Goal: Transaction & Acquisition: Purchase product/service

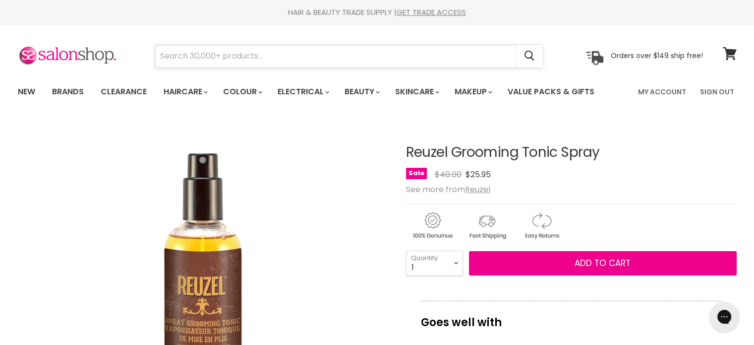
paste input "Reuzel Grooming Tonic Spray"
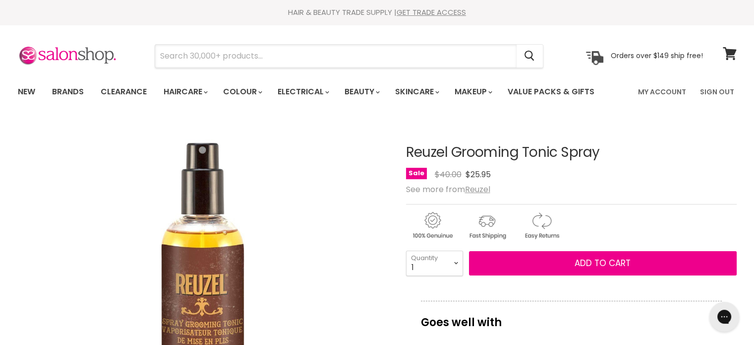
type input "Reuzel Grooming Tonic Spray"
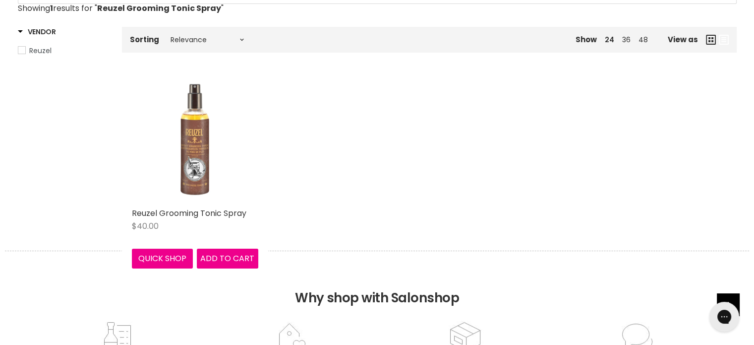
click at [189, 159] on img "Main content" at bounding box center [195, 139] width 126 height 126
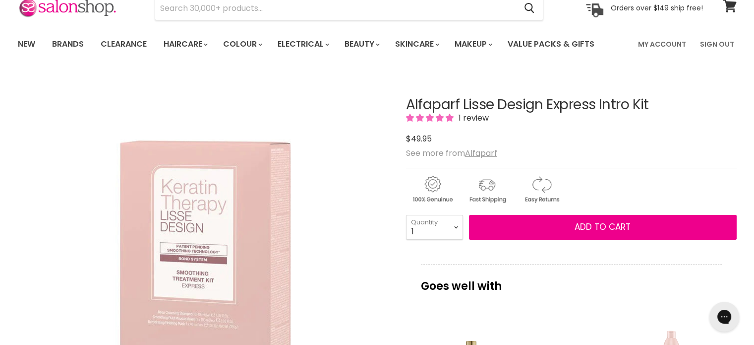
scroll to position [50, 0]
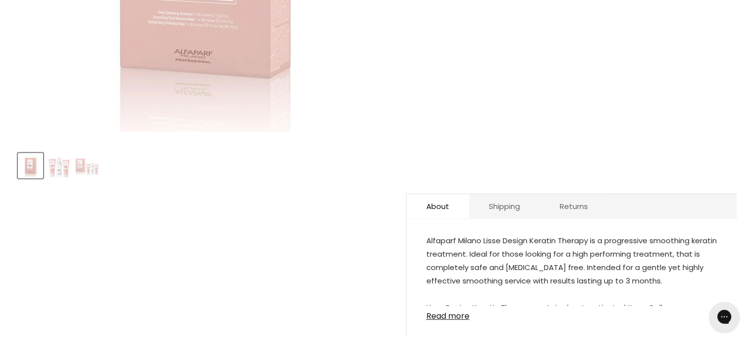
click at [87, 170] on img "Product thumbnails" at bounding box center [86, 165] width 23 height 19
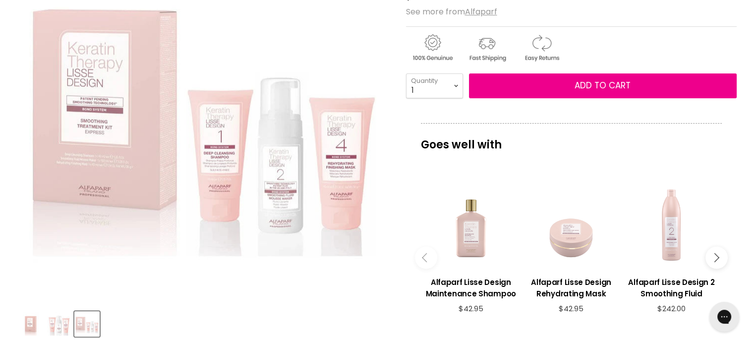
scroll to position [149, 0]
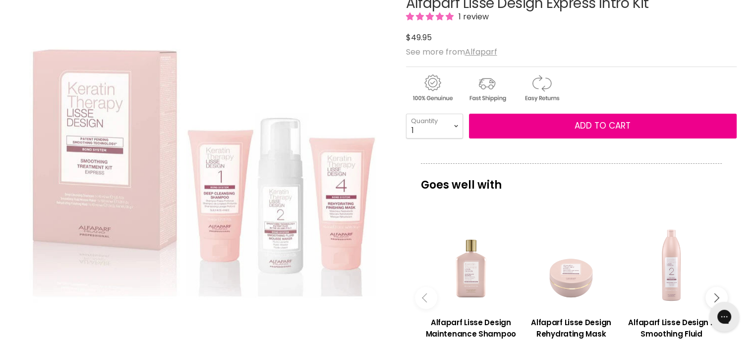
click at [622, 61] on div "Alfaparf Lisse Design Express Intro Kit 1 review $49.95 See more from Alfaparf …" at bounding box center [571, 279] width 331 height 616
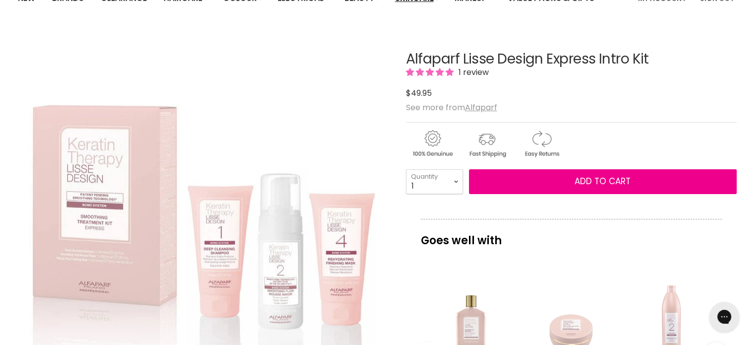
scroll to position [50, 0]
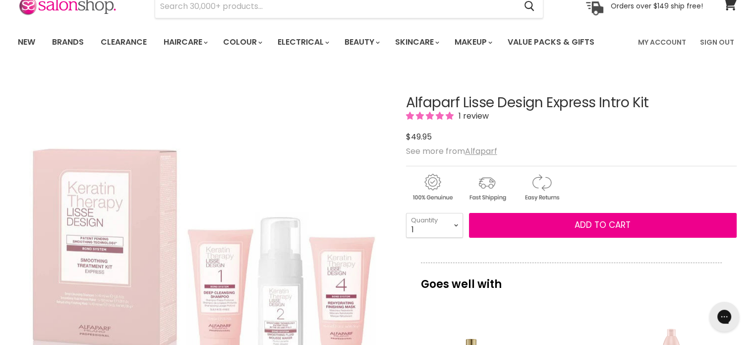
drag, startPoint x: 403, startPoint y: 102, endPoint x: 652, endPoint y: 87, distance: 250.3
copy div "Alfaparf Lisse Design Express Intro Kit"
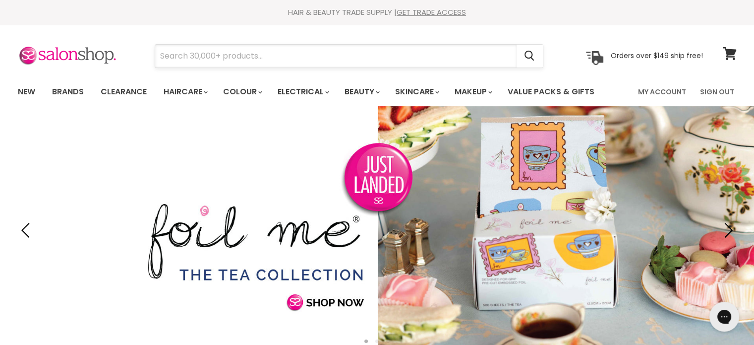
drag, startPoint x: 0, startPoint y: 0, endPoint x: 176, endPoint y: 52, distance: 183.1
click at [176, 52] on input "Search" at bounding box center [335, 56] width 361 height 23
paste input "Alfaparf Semi Di Lino Smooth"
type input "Alfaparf Semi Di Lino Smooth"
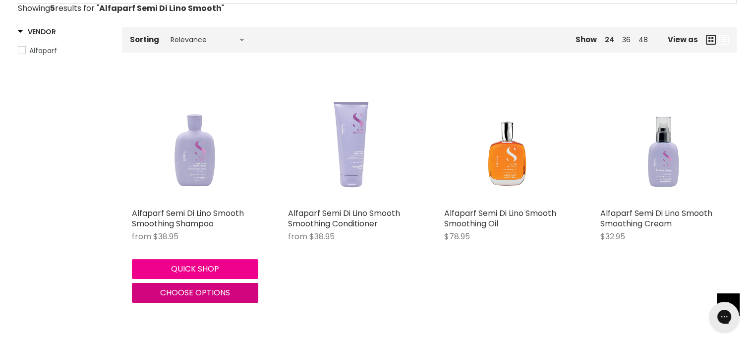
click at [182, 295] on span "Choose options" at bounding box center [195, 292] width 70 height 11
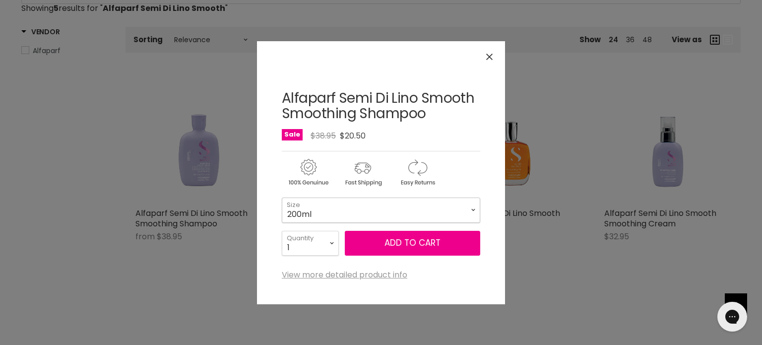
click at [339, 216] on select "200ml 1 Litre" at bounding box center [381, 209] width 198 height 25
click at [282, 197] on select "200ml 1 Litre" at bounding box center [381, 209] width 198 height 25
select select "1 Litre"
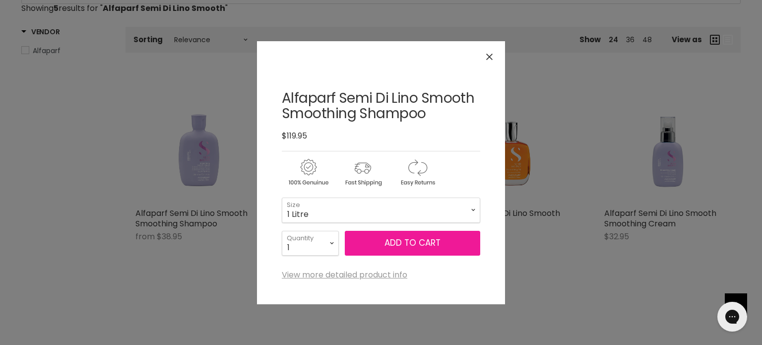
click at [411, 231] on button "Add to cart" at bounding box center [412, 243] width 135 height 25
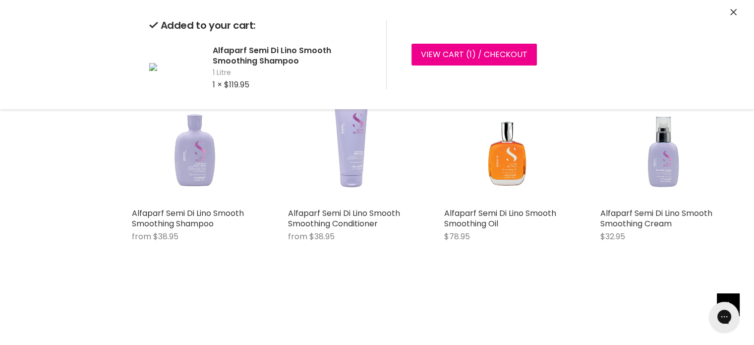
click at [729, 13] on div "Added to your cart: Alfaparf Semi Di Lino Smooth Smoothing Shampoo 1 Litre 1 × …" at bounding box center [377, 54] width 744 height 109
click at [734, 13] on icon "Close" at bounding box center [733, 12] width 6 height 6
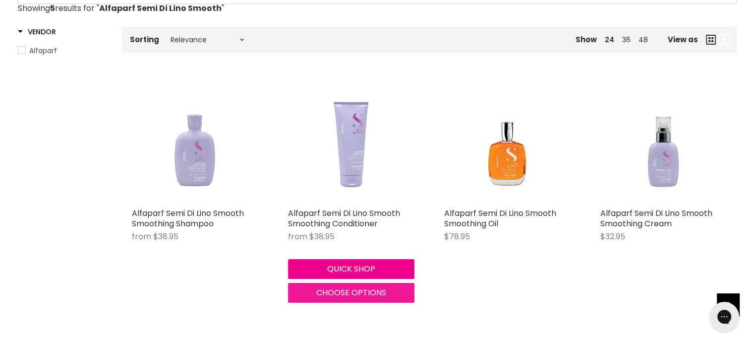
click at [333, 293] on span "Choose options" at bounding box center [351, 292] width 70 height 11
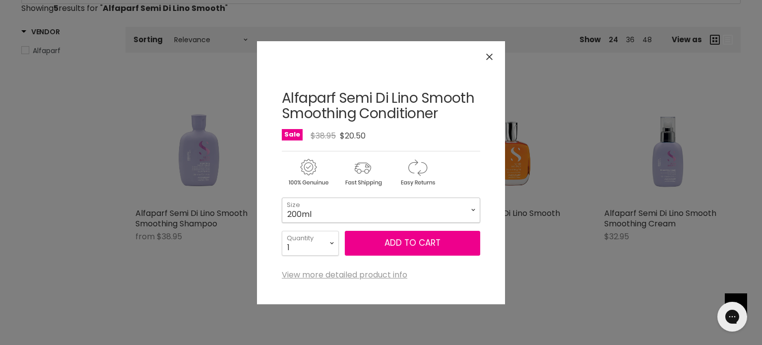
click at [317, 200] on select "200ml 1 Litre" at bounding box center [381, 209] width 198 height 25
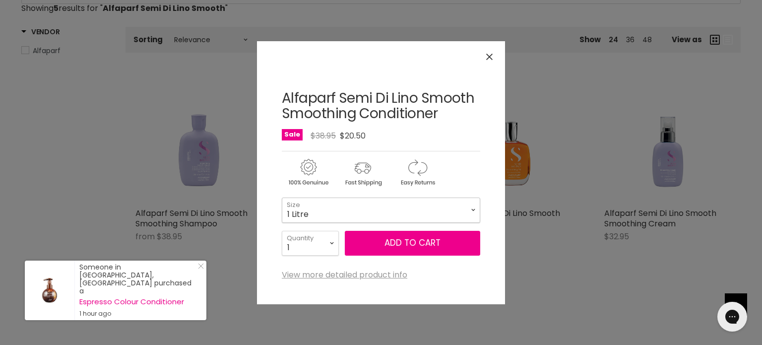
click at [282, 197] on select "200ml 1 Litre" at bounding box center [381, 209] width 198 height 25
select select "1 Litre"
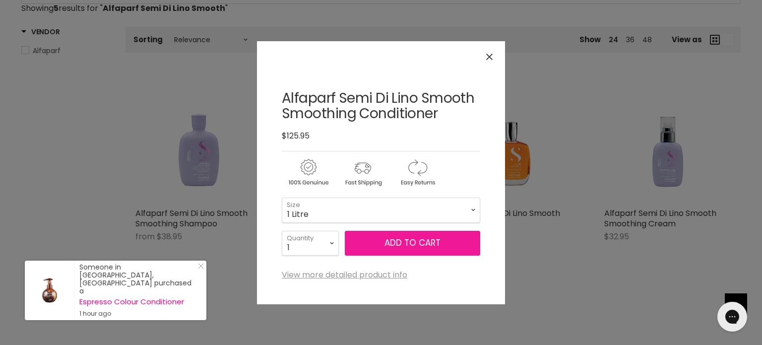
click at [398, 246] on button "Add to cart" at bounding box center [412, 243] width 135 height 25
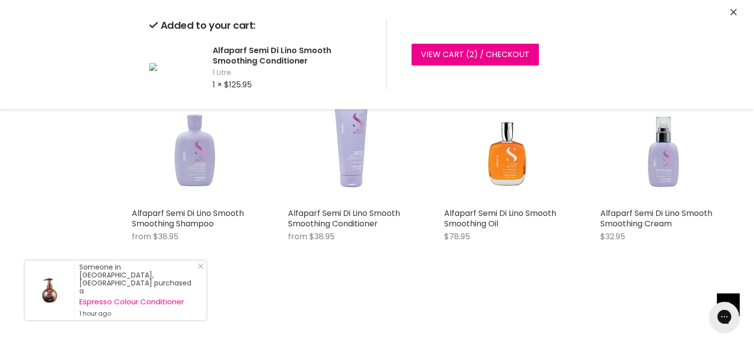
click at [734, 13] on icon "Close" at bounding box center [733, 12] width 6 height 6
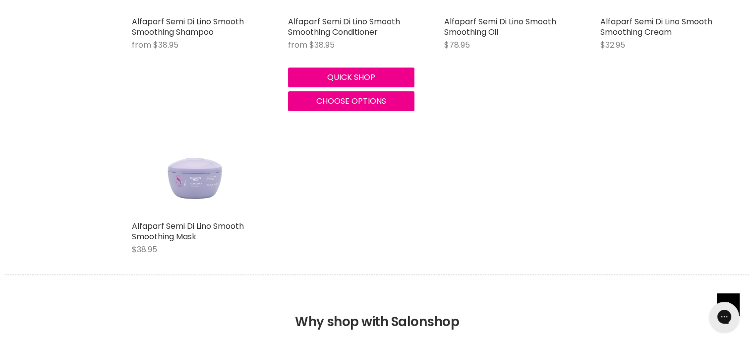
scroll to position [347, 0]
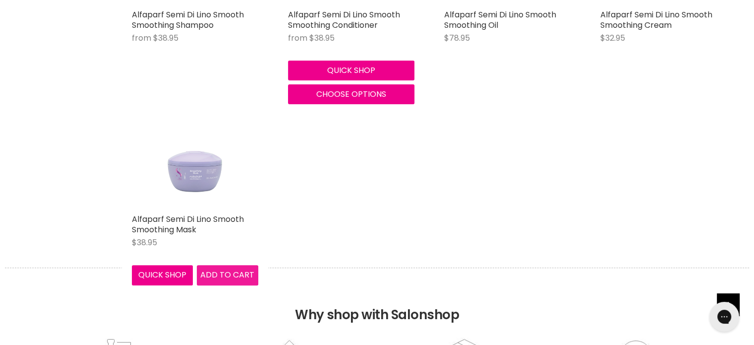
click at [224, 276] on span "Add to cart" at bounding box center [227, 274] width 54 height 11
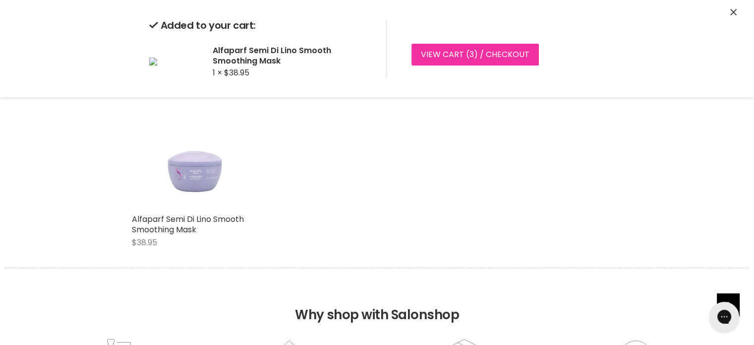
click at [485, 56] on link "View cart ( 3 ) / Checkout" at bounding box center [475, 55] width 127 height 22
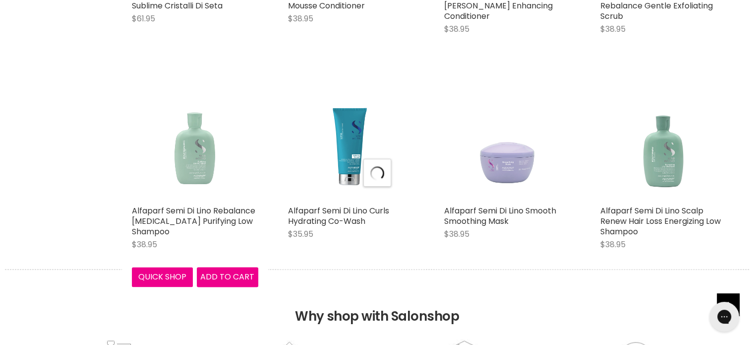
scroll to position [1240, 0]
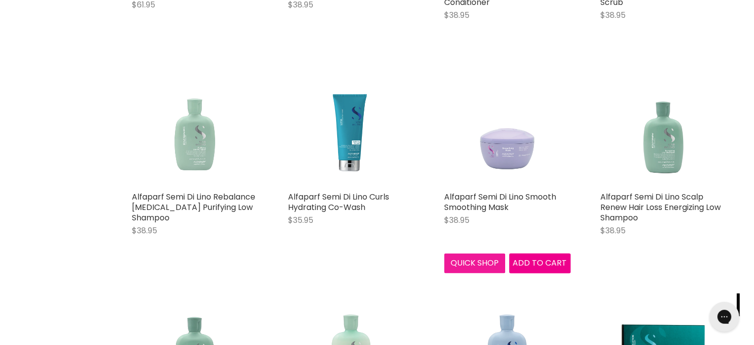
click at [482, 263] on div "Alfaparf Semi Di Lino Smooth Smoothing Mask $38.95 Alfaparf Quick shop Add to c…" at bounding box center [507, 166] width 146 height 233
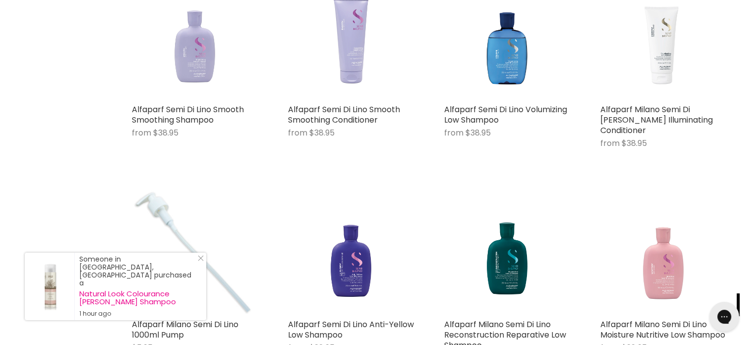
scroll to position [330, 0]
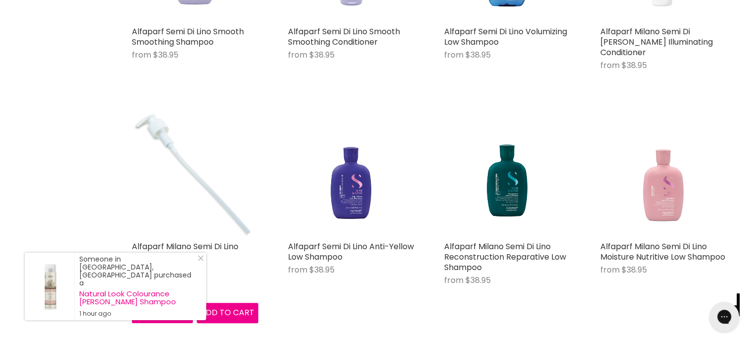
click at [202, 206] on img "Main content" at bounding box center [195, 173] width 126 height 126
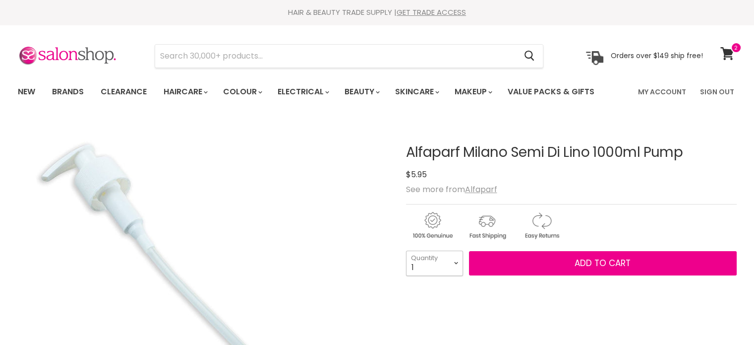
drag, startPoint x: 0, startPoint y: 0, endPoint x: 458, endPoint y: 263, distance: 528.0
click at [458, 263] on select "1 2 3 4 5 6 7 8 9 10+" at bounding box center [434, 262] width 57 height 25
select select "2"
click at [406, 250] on select "1 2 3 4 5 6 7 8 9 10+" at bounding box center [434, 262] width 57 height 25
type input "2"
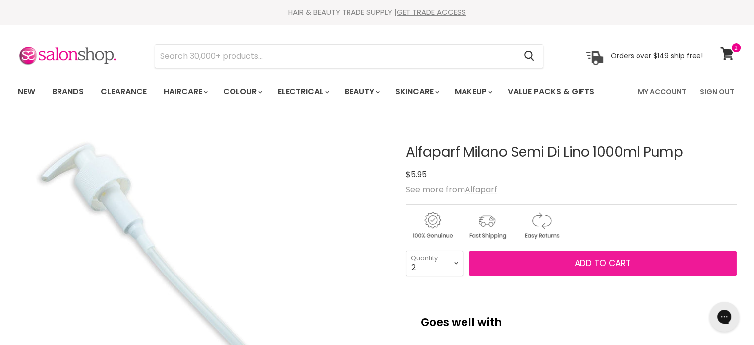
click at [592, 265] on span "Add to cart" at bounding box center [603, 263] width 56 height 12
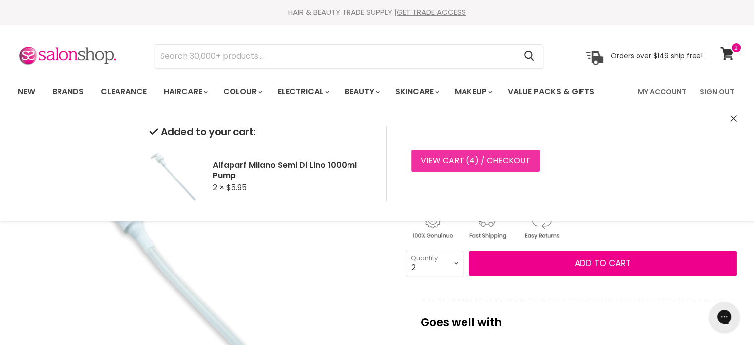
click at [451, 160] on link "View cart ( 4 ) / Checkout" at bounding box center [476, 161] width 128 height 22
